Goal: Obtain resource: Download file/media

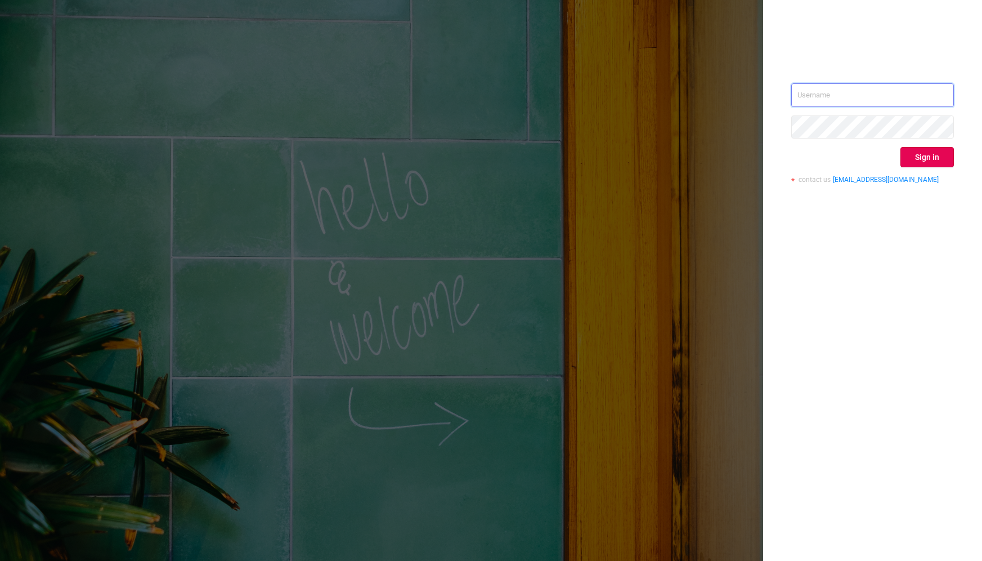
click at [817, 97] on input "text" at bounding box center [872, 95] width 163 height 24
type input "[PERSON_NAME][EMAIL_ADDRESS][DOMAIN_NAME]"
click at [928, 154] on button "Sign in" at bounding box center [927, 157] width 53 height 20
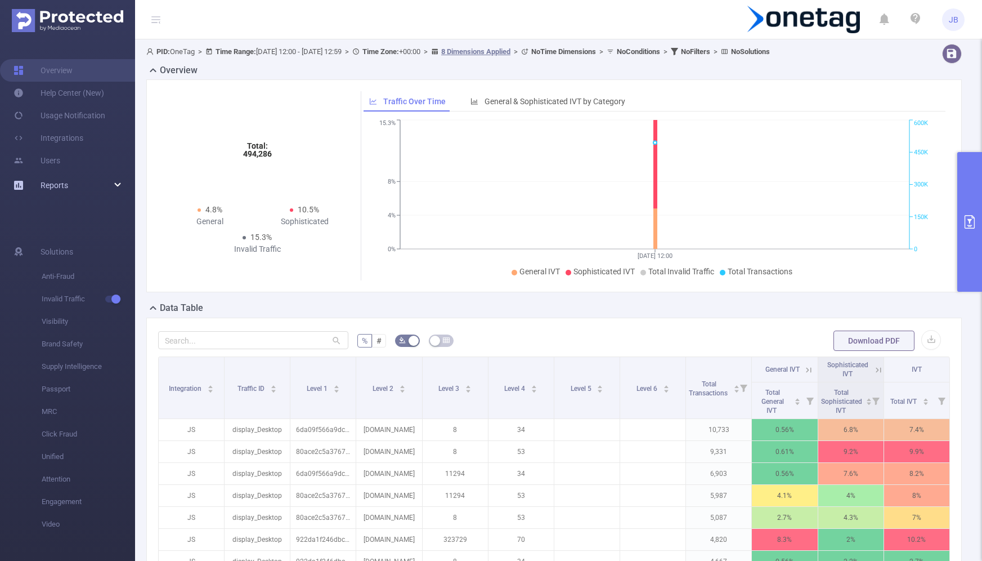
click at [113, 182] on div "Reports" at bounding box center [67, 185] width 135 height 23
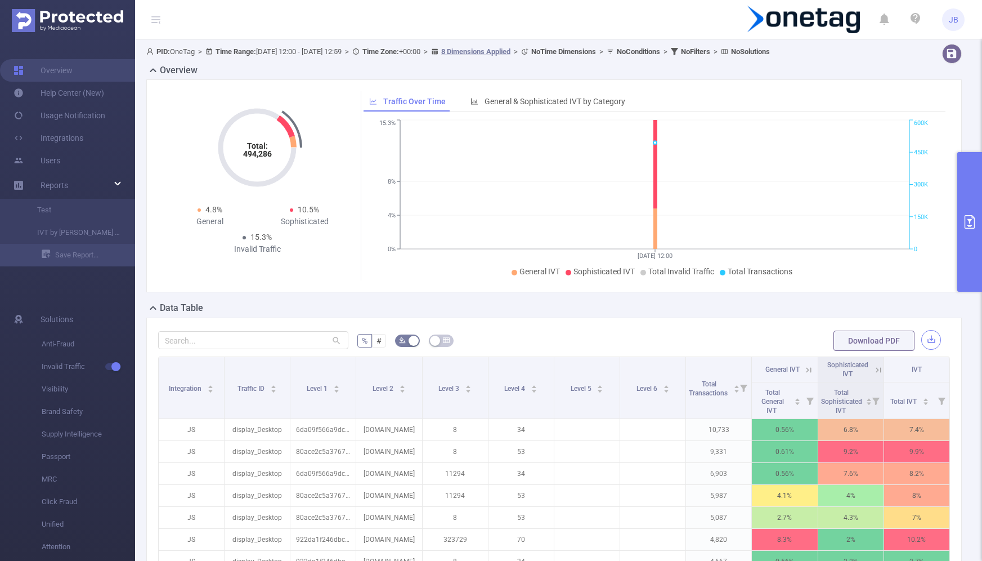
click at [931, 342] on button "button" at bounding box center [932, 340] width 20 height 20
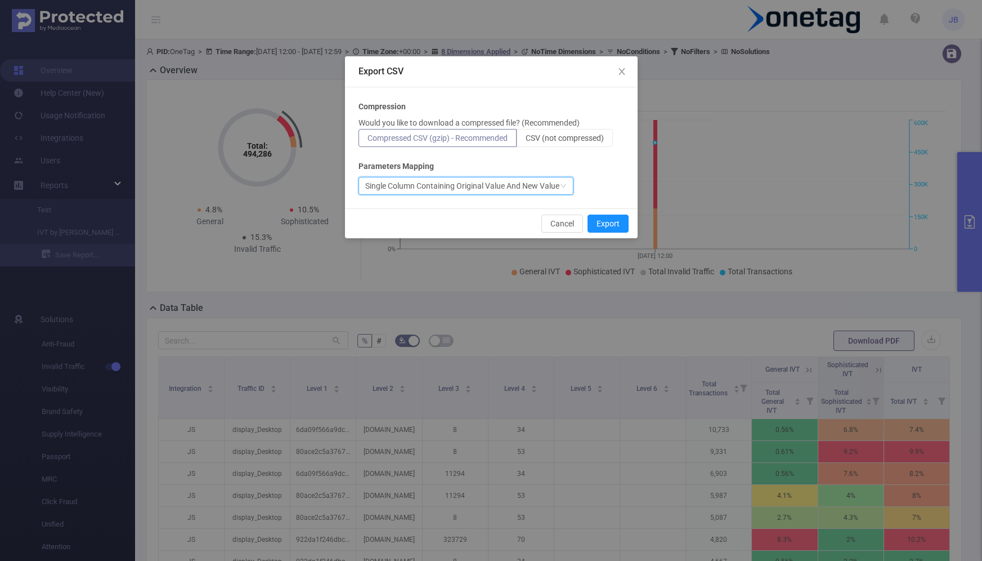
click at [567, 183] on icon "icon: down" at bounding box center [563, 185] width 7 height 7
click at [597, 181] on div "Single Column Containing Original Value And New Value" at bounding box center [492, 186] width 266 height 18
click at [614, 222] on button "Export" at bounding box center [608, 223] width 41 height 18
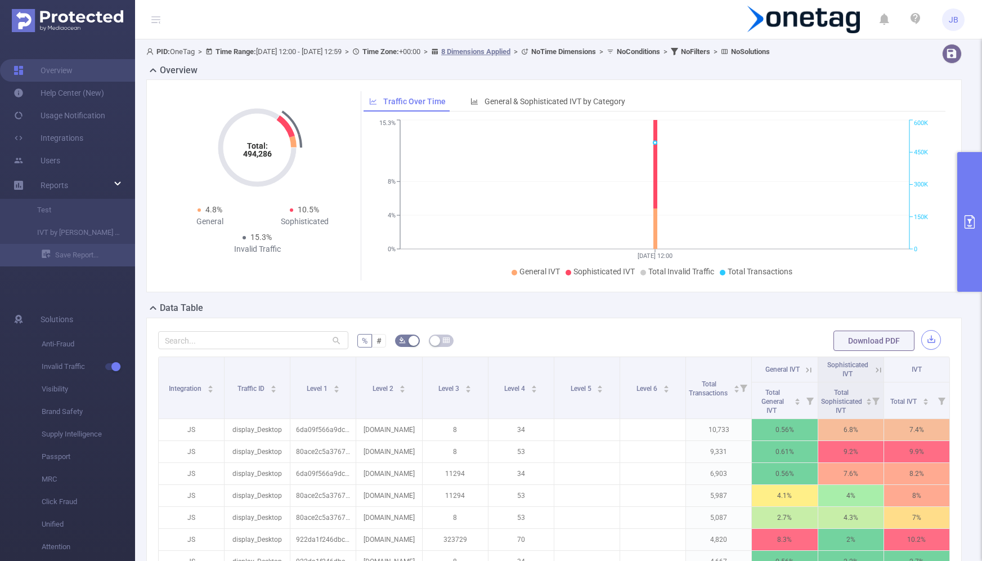
click at [937, 339] on button "button" at bounding box center [932, 340] width 20 height 20
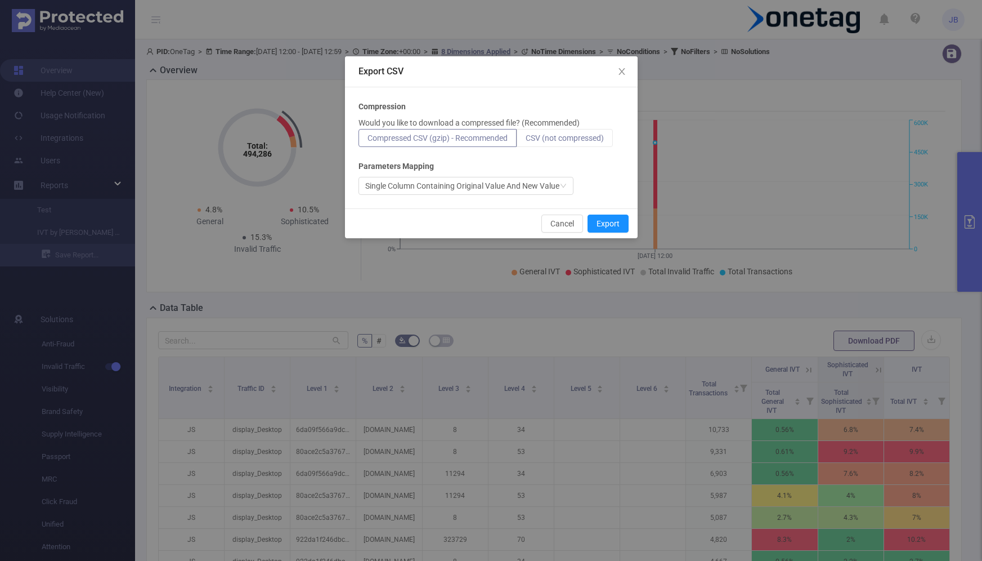
click at [573, 135] on span "CSV (not compressed)" at bounding box center [565, 137] width 78 height 9
click at [526, 141] on input "CSV (not compressed)" at bounding box center [526, 141] width 0 height 0
click at [605, 225] on button "Export" at bounding box center [608, 223] width 41 height 18
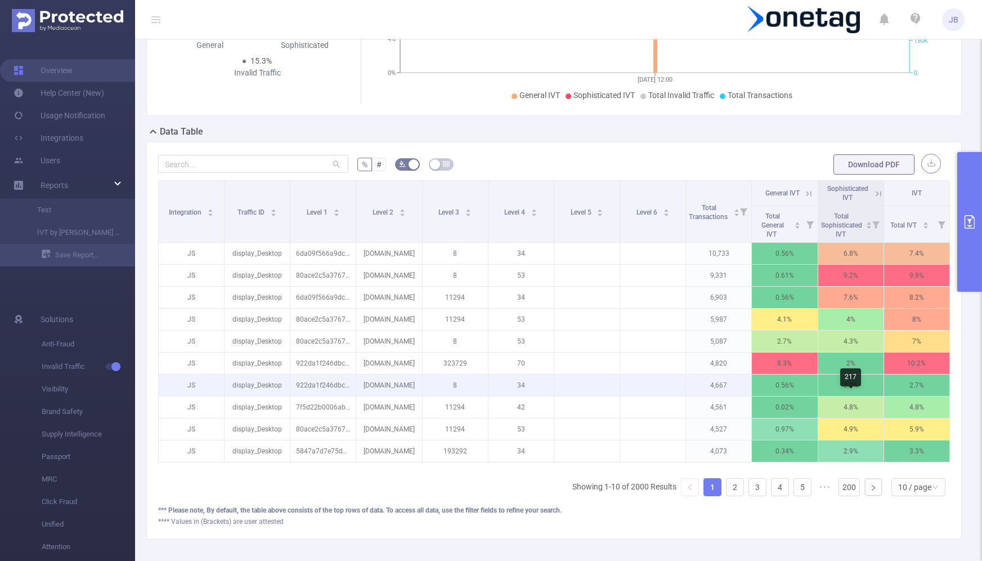
scroll to position [179, 0]
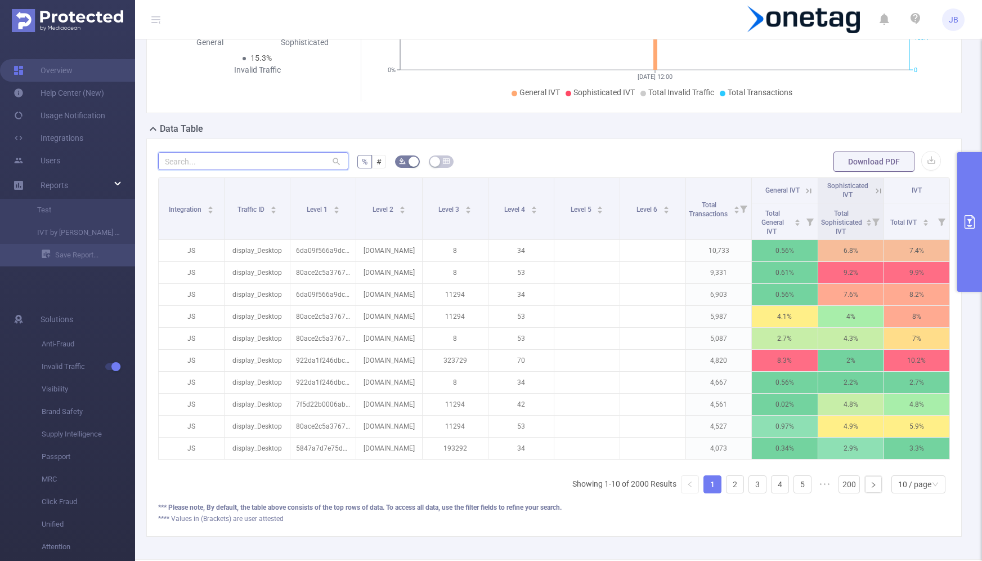
click at [257, 159] on input "text" at bounding box center [253, 161] width 190 height 18
paste input "com.simulator_game.real_car_crash"
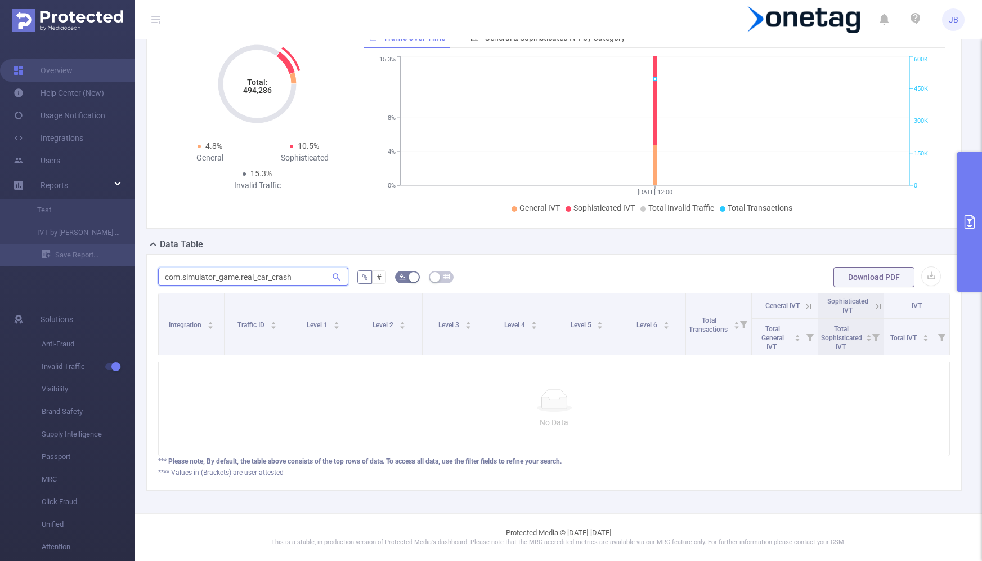
scroll to position [61, 0]
type input "com.simulator_game.real_car_crash"
drag, startPoint x: 299, startPoint y: 281, endPoint x: 166, endPoint y: 273, distance: 133.1
click at [166, 273] on input "com.simulator_game.real_car_crash" at bounding box center [253, 279] width 190 height 18
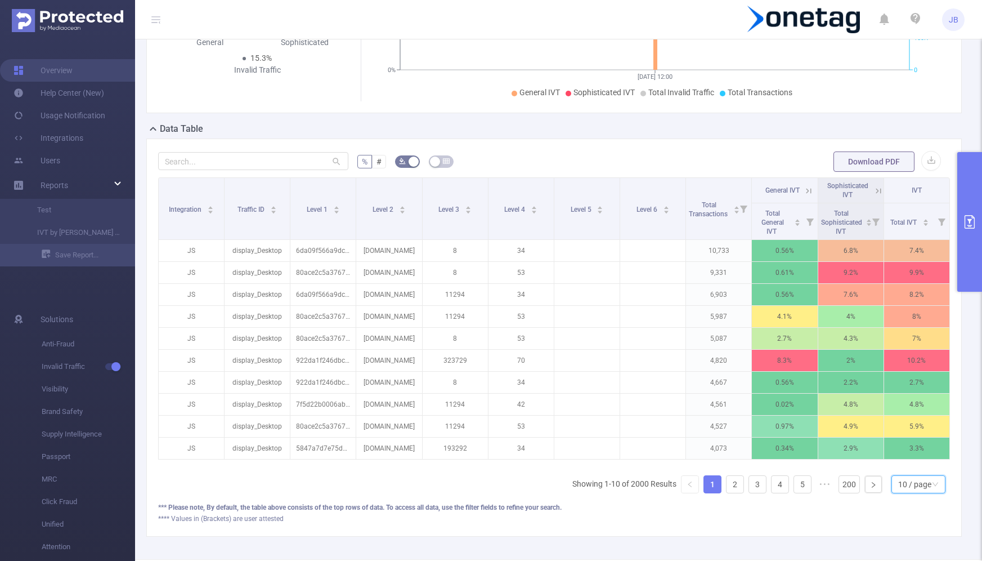
click at [916, 481] on div "10 / page" at bounding box center [914, 484] width 33 height 17
click at [912, 458] on li "50 / page" at bounding box center [918, 461] width 53 height 18
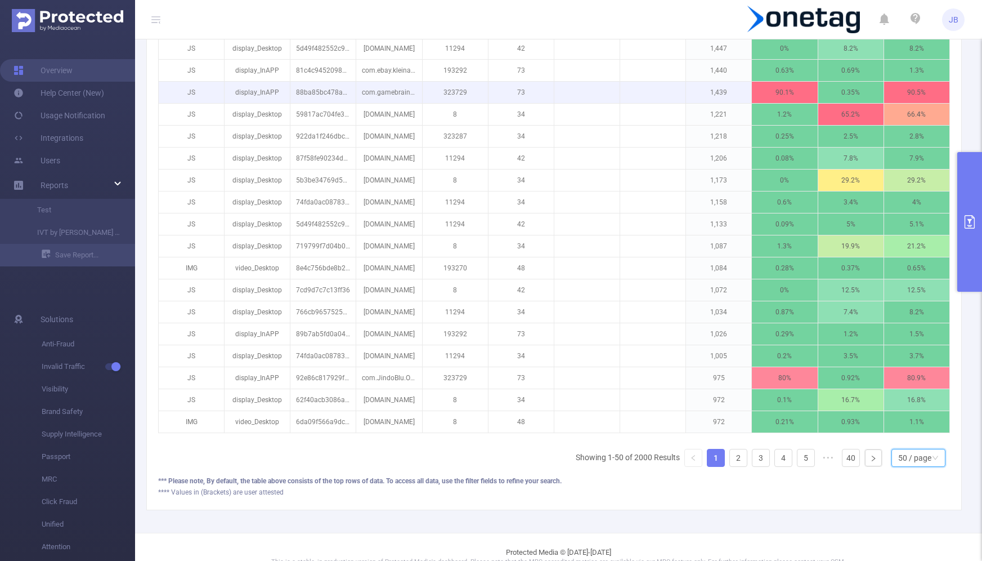
scroll to position [1090, 0]
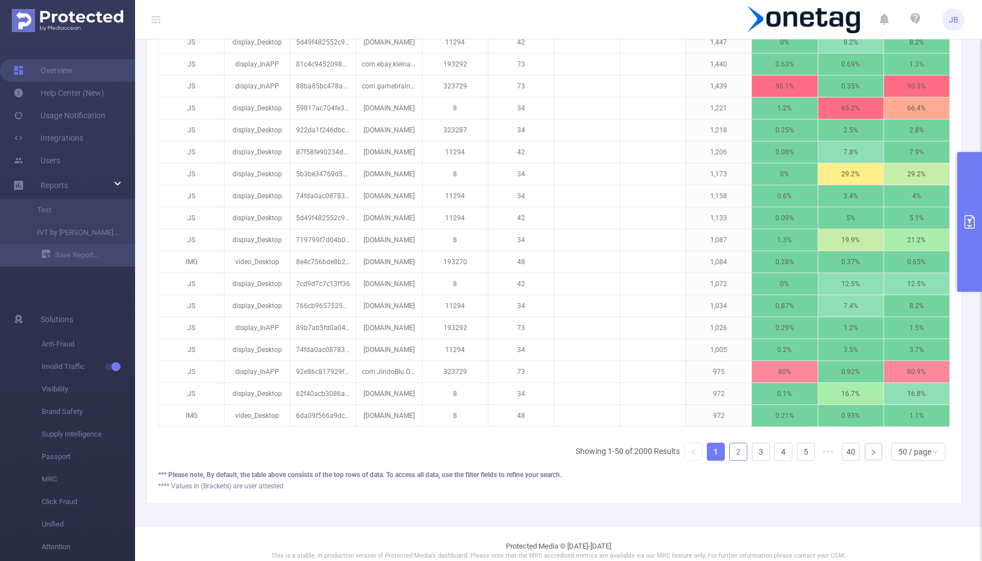
click at [738, 443] on link "2" at bounding box center [738, 451] width 17 height 17
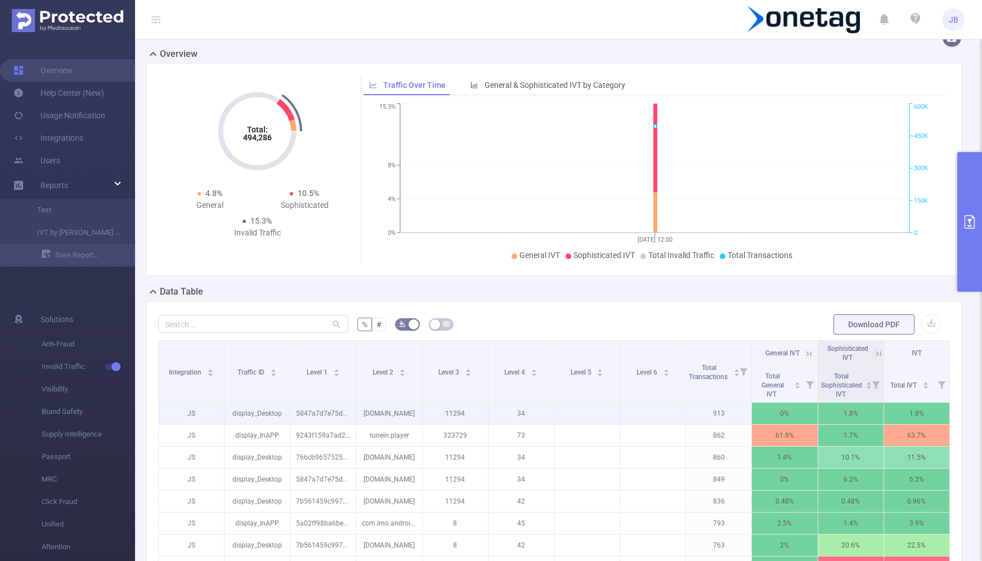
scroll to position [0, 0]
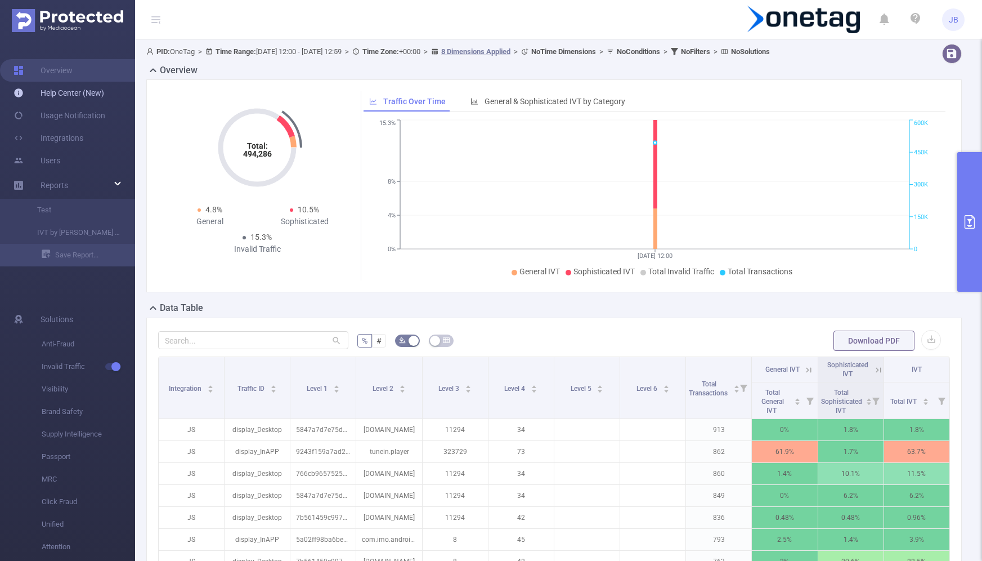
click at [75, 88] on link "Help Center (New)" at bounding box center [59, 93] width 91 height 23
click at [290, 123] on icon "Total: 494,286" at bounding box center [257, 147] width 113 height 113
click at [285, 130] on icon "Total: 494,286" at bounding box center [257, 147] width 113 height 113
click at [285, 127] on icon at bounding box center [285, 126] width 19 height 23
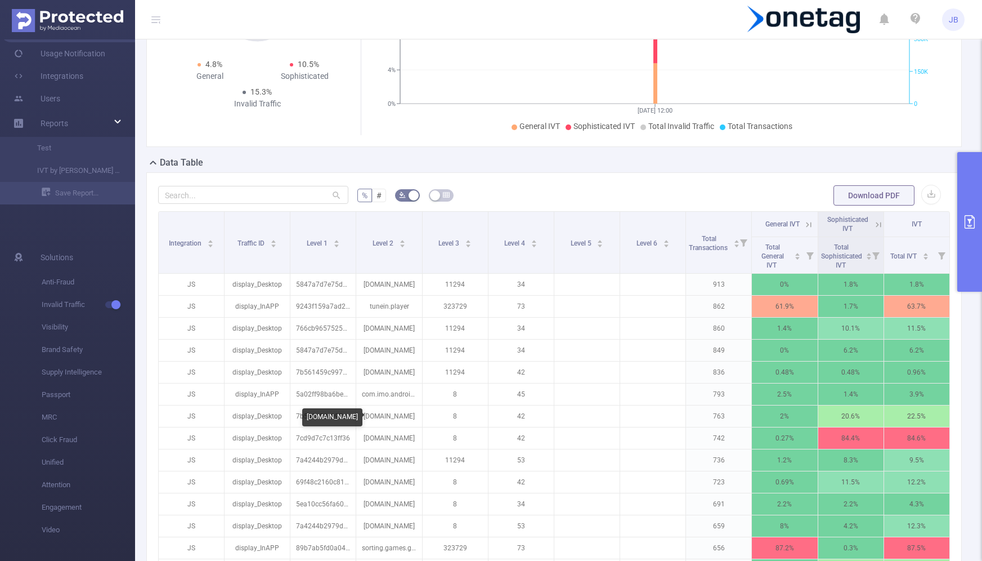
scroll to position [84, 0]
